Goal: Transaction & Acquisition: Purchase product/service

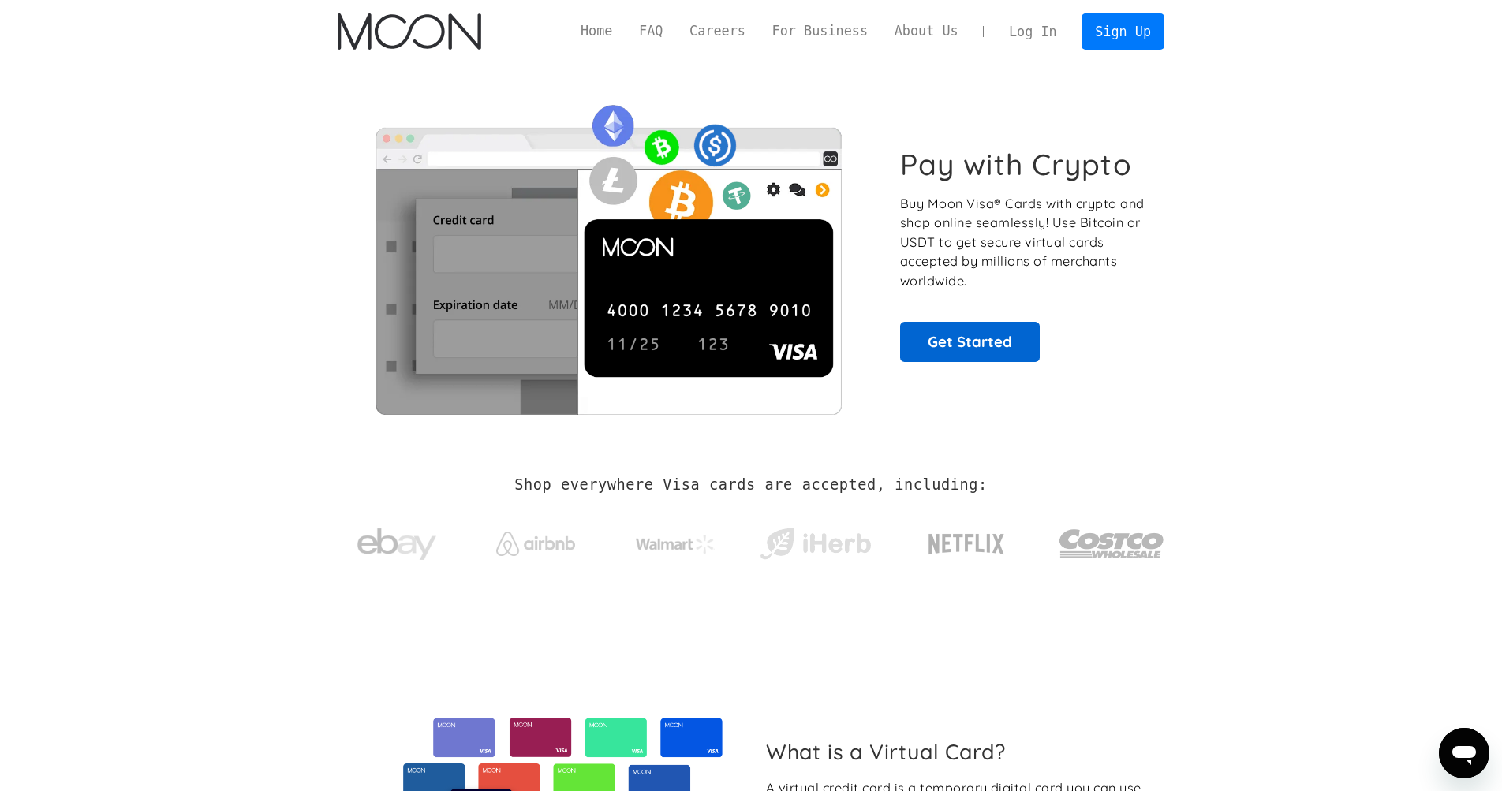
click at [960, 340] on link "Get Started" at bounding box center [970, 341] width 140 height 39
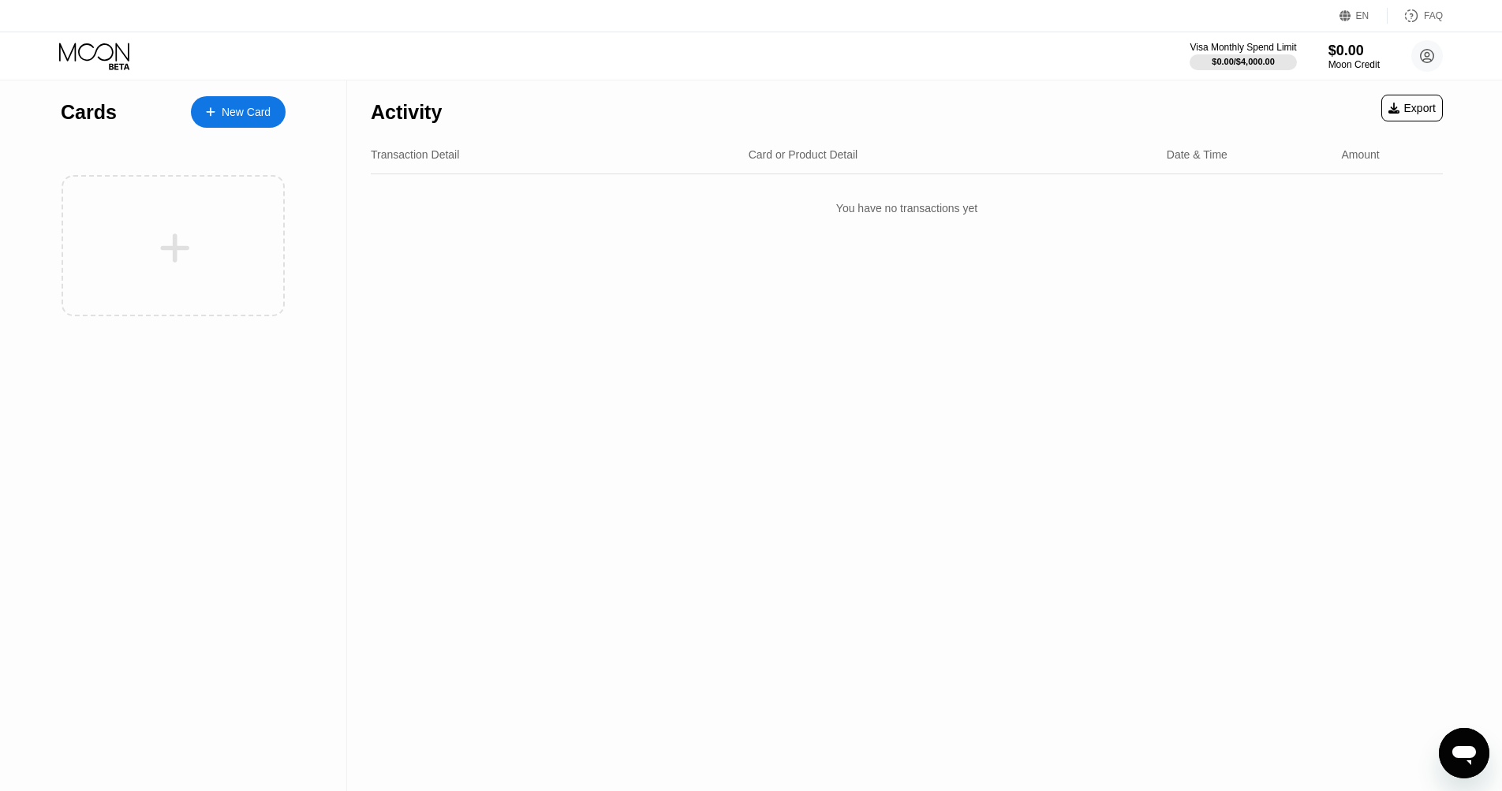
click at [252, 122] on div "New Card" at bounding box center [238, 112] width 95 height 32
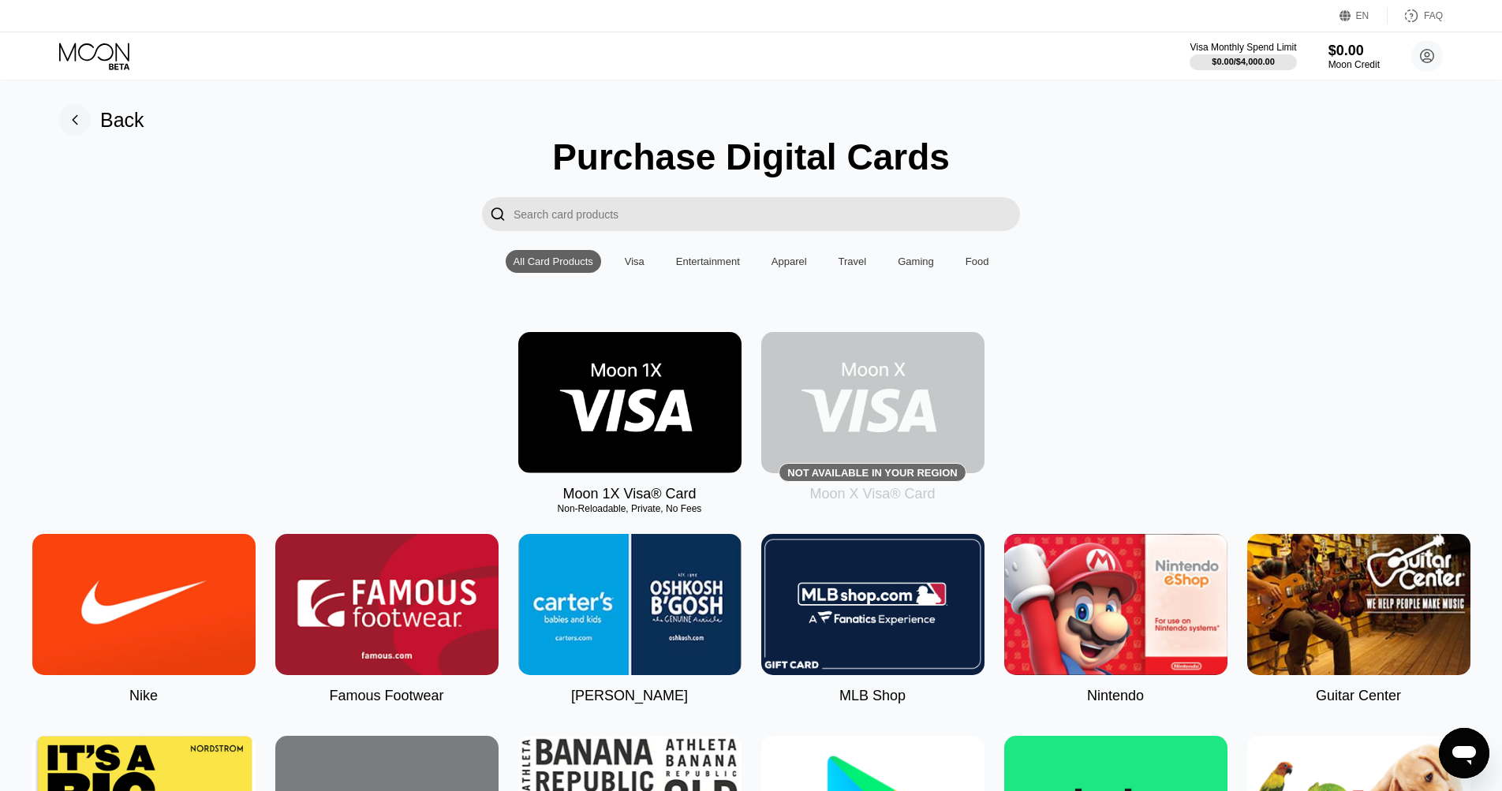
click at [629, 259] on div "Visa" at bounding box center [635, 262] width 20 height 12
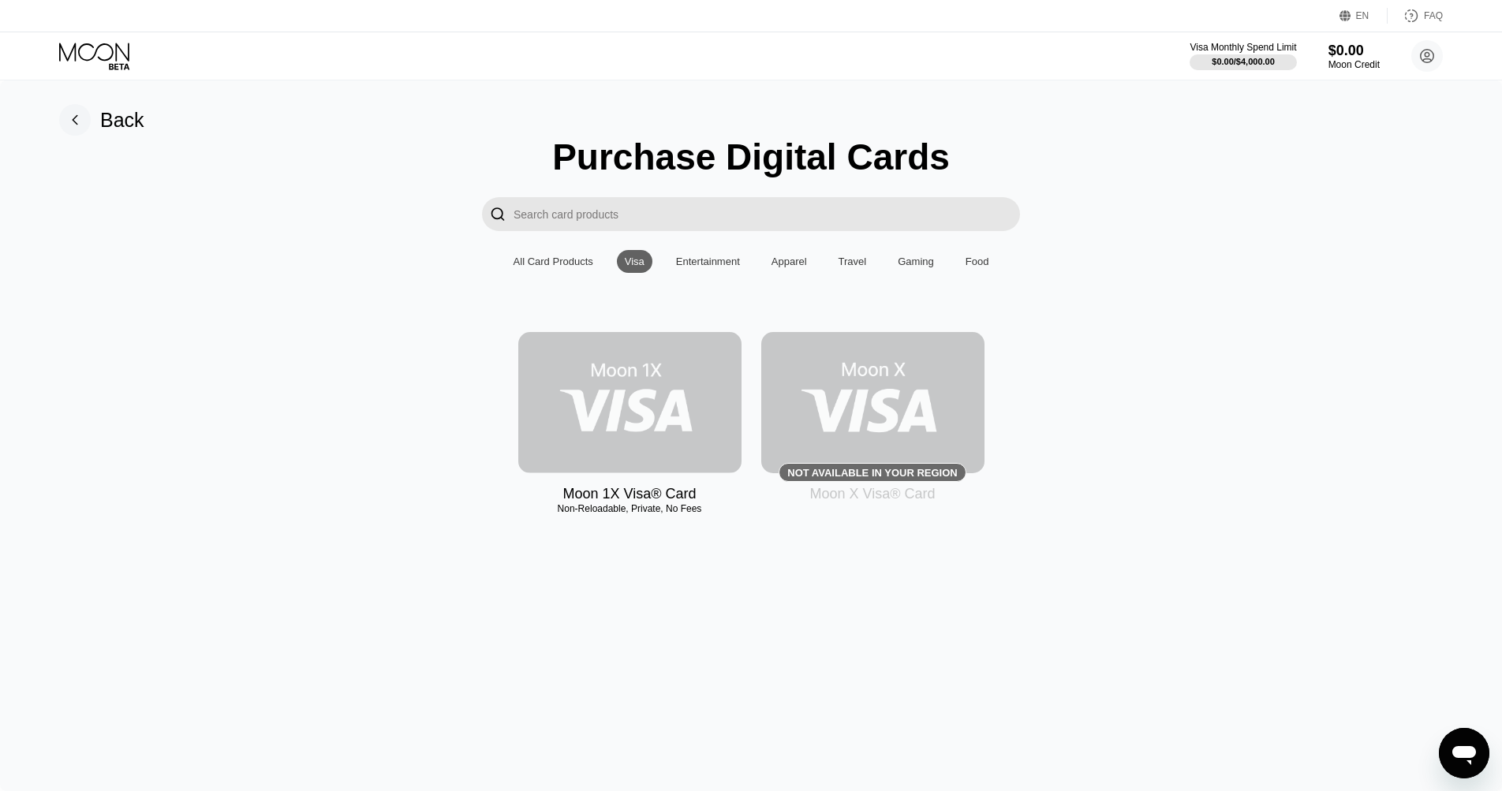
click at [615, 414] on img at bounding box center [629, 402] width 223 height 141
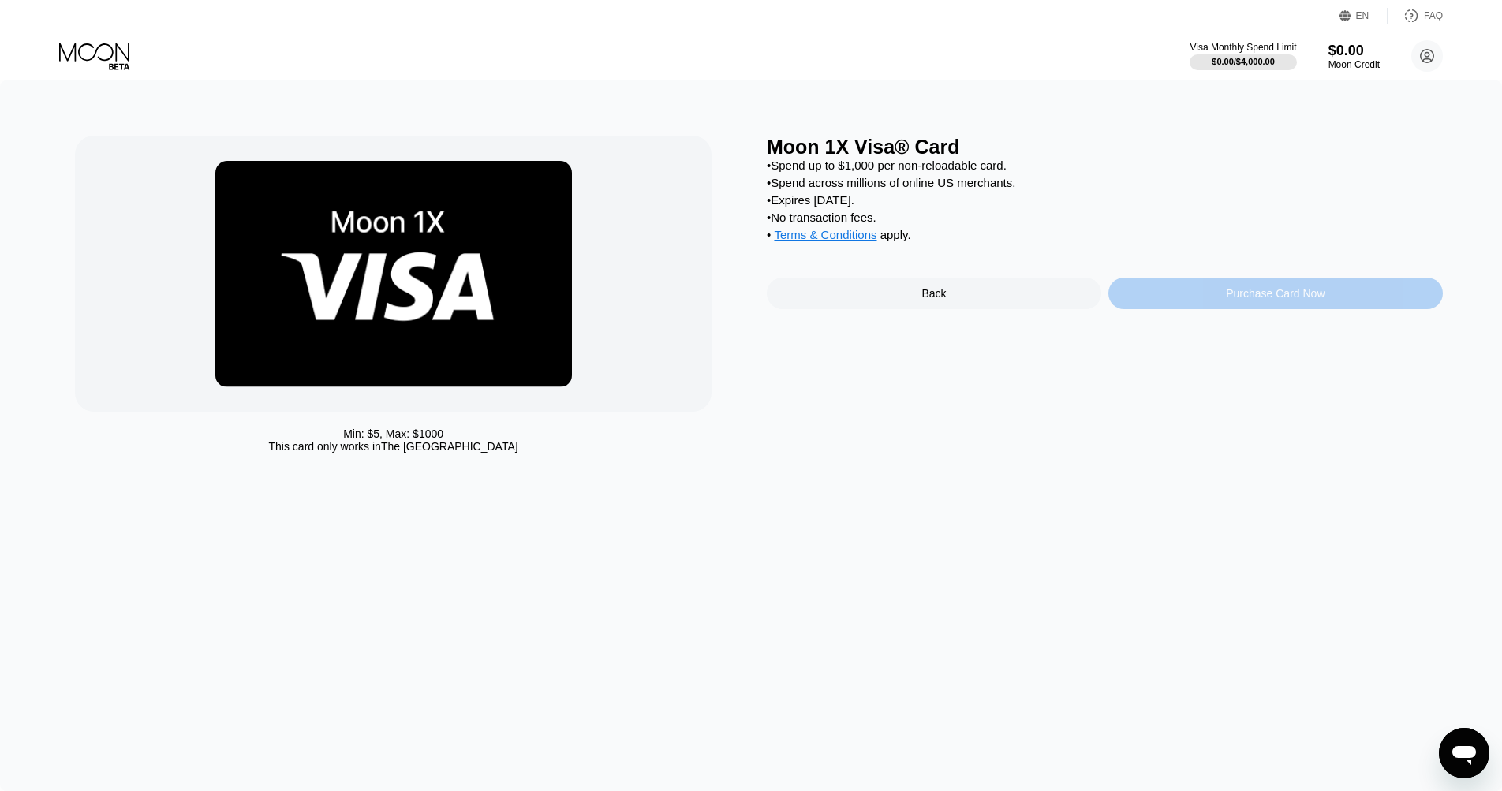
click at [1149, 303] on div "Purchase Card Now" at bounding box center [1275, 294] width 334 height 32
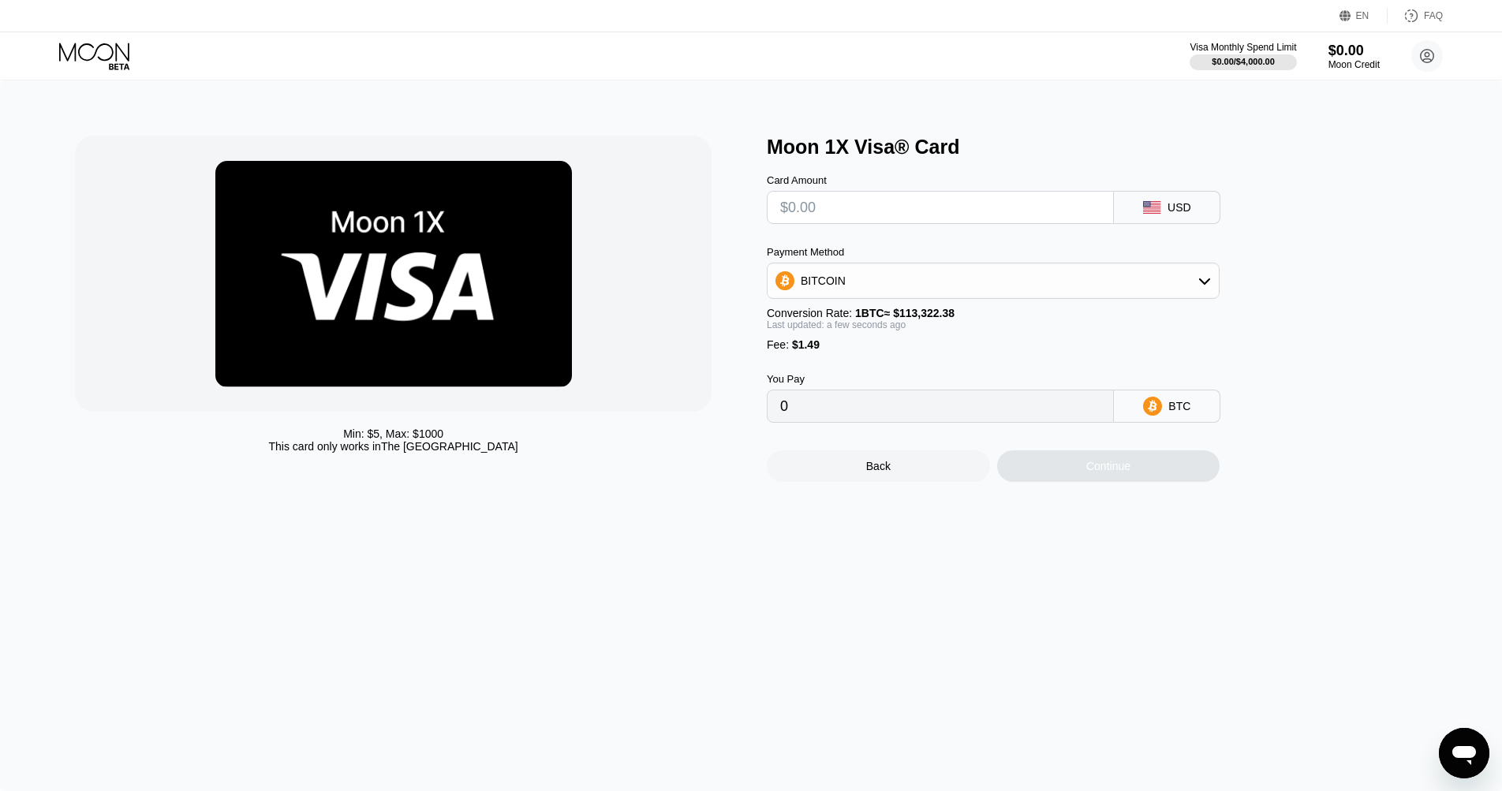
click at [1200, 274] on div "BITCOIN" at bounding box center [992, 281] width 451 height 32
click at [880, 364] on span "USDT on TRON" at bounding box center [844, 359] width 80 height 13
type input "0.00"
click at [841, 210] on input "text" at bounding box center [940, 208] width 320 height 32
type input "$2"
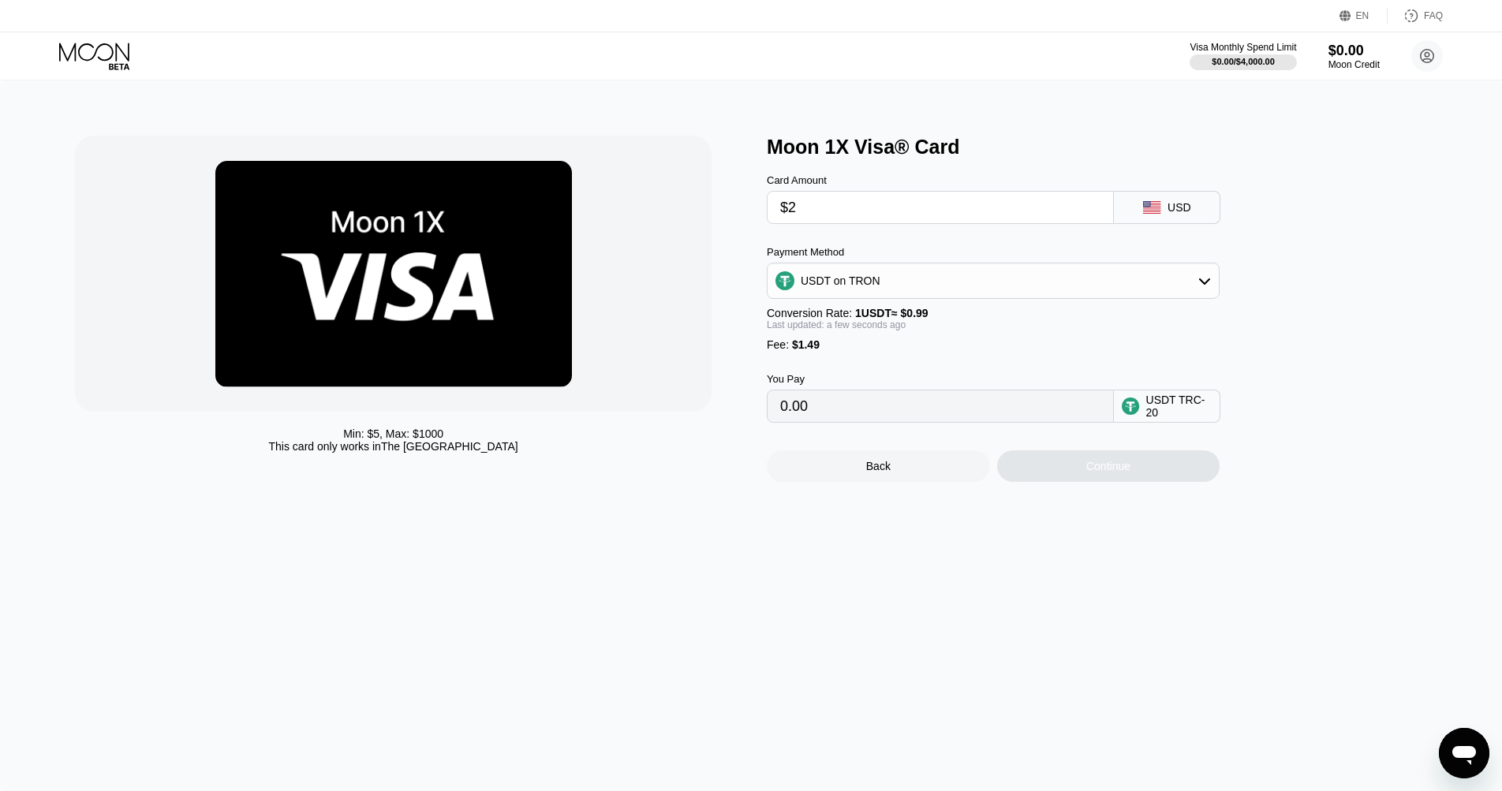
type input "3.53"
type input "$20"
type input "21.71"
type input "$200"
type input "203.53"
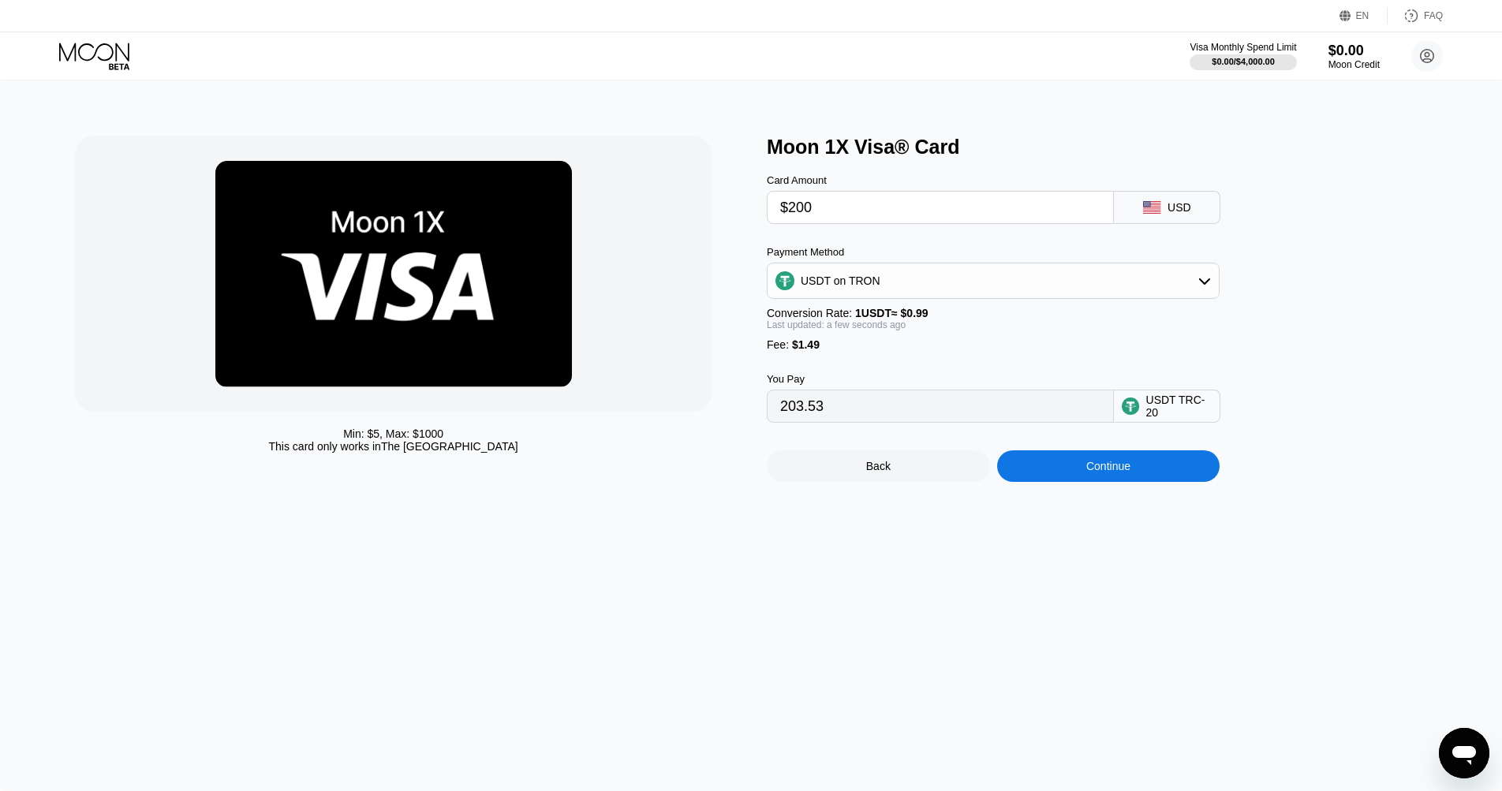
type input "$200"
click at [1315, 345] on div "Moon 1X Visa® Card Card Amount $200 USD Payment Method USDT on TRON Conversion …" at bounding box center [1105, 309] width 676 height 346
click at [1142, 472] on div "Continue" at bounding box center [1108, 466] width 223 height 32
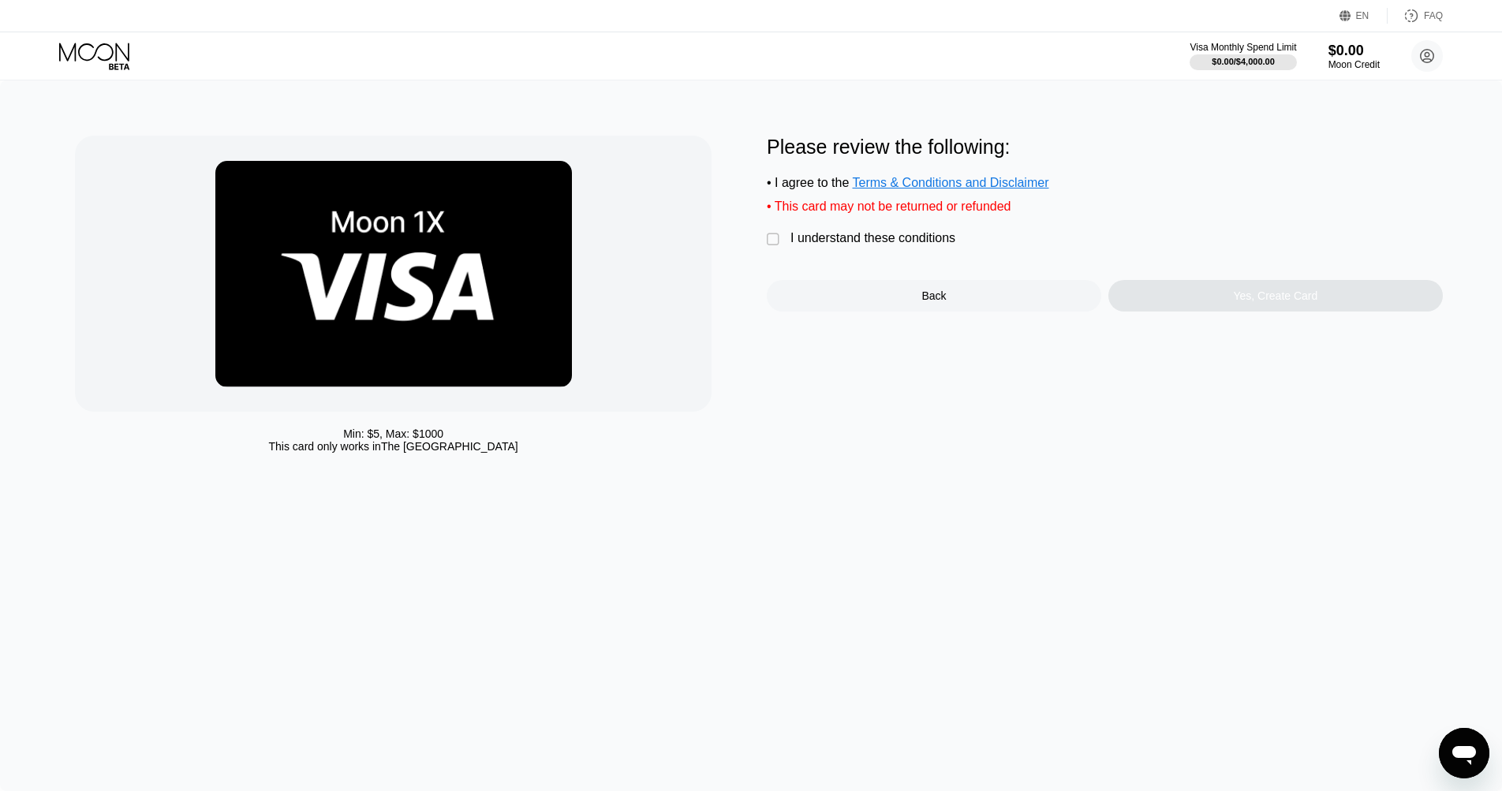
click at [770, 236] on div "" at bounding box center [775, 240] width 16 height 16
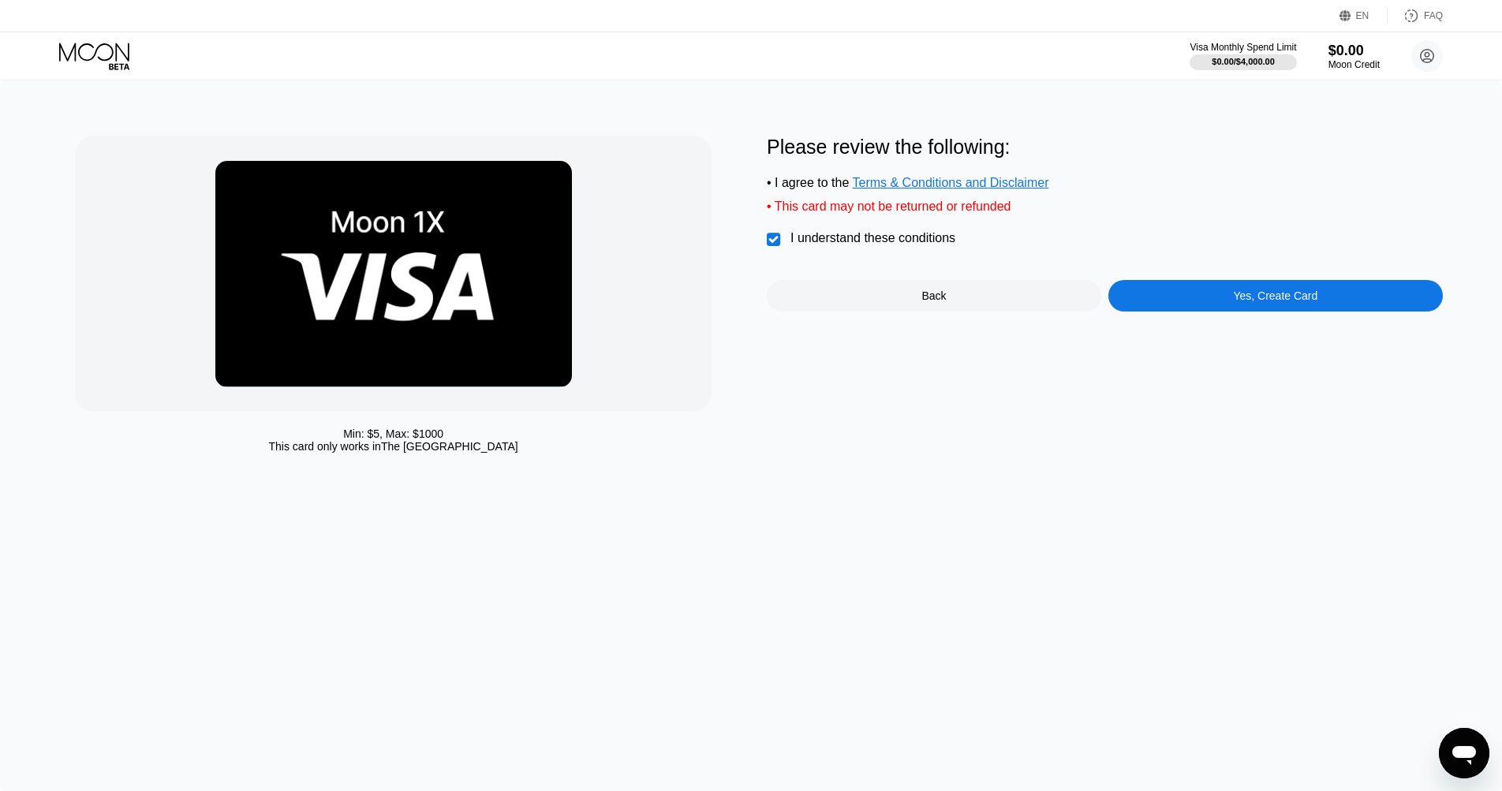
click at [1241, 298] on div "Yes, Create Card" at bounding box center [1275, 295] width 84 height 13
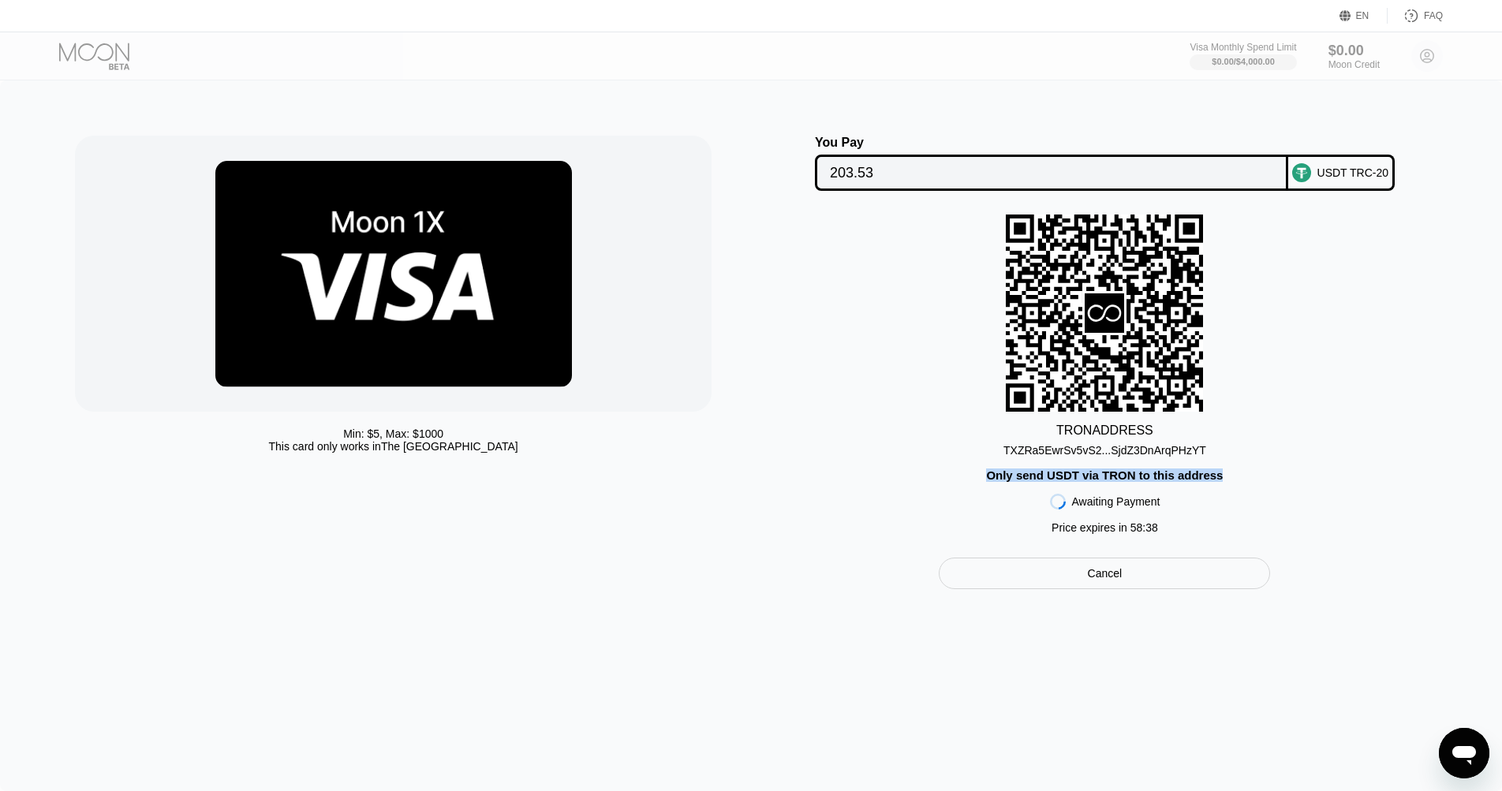
drag, startPoint x: 983, startPoint y: 474, endPoint x: 1217, endPoint y: 479, distance: 234.3
click at [1242, 479] on div "TRON ADDRESS TXZRa5EwrSv5vS2...SjdZ3DnArqPHzYT Only send USDT via TRON to this …" at bounding box center [1105, 378] width 676 height 327
copy div "Only send USDT via TRON to this address"
click at [1181, 446] on div "TXZRa5EwrSv5vS2...SjdZ3DnArqPHzYT" at bounding box center [1104, 450] width 203 height 13
